Goal: Check status: Check status

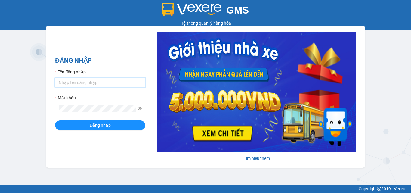
click at [95, 80] on input "Tên đăng nhập" at bounding box center [100, 83] width 90 height 10
type input "phuongchi.phucanex"
click at [55, 120] on button "Đăng nhập" at bounding box center [100, 125] width 90 height 10
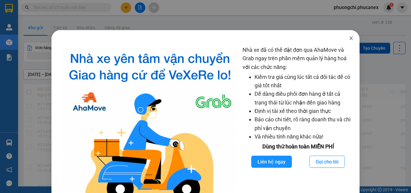
click at [348, 38] on icon "close" at bounding box center [350, 38] width 5 height 5
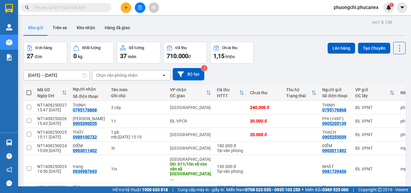
drag, startPoint x: 71, startPoint y: 12, endPoint x: 73, endPoint y: 10, distance: 3.2
click at [72, 12] on div "Kết quả tìm kiếm ( 0 ) Bộ lọc No Data" at bounding box center [58, 7] width 117 height 11
click at [73, 10] on input "text" at bounding box center [68, 7] width 71 height 7
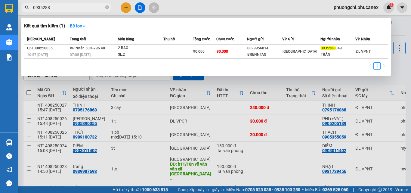
type input "0935288"
click at [105, 7] on icon "close-circle" at bounding box center [107, 7] width 4 height 4
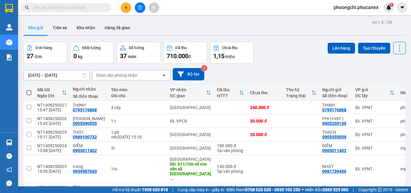
click at [98, 10] on input "text" at bounding box center [68, 7] width 71 height 7
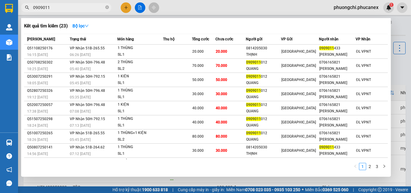
type input "0909011"
